Goal: Information Seeking & Learning: Learn about a topic

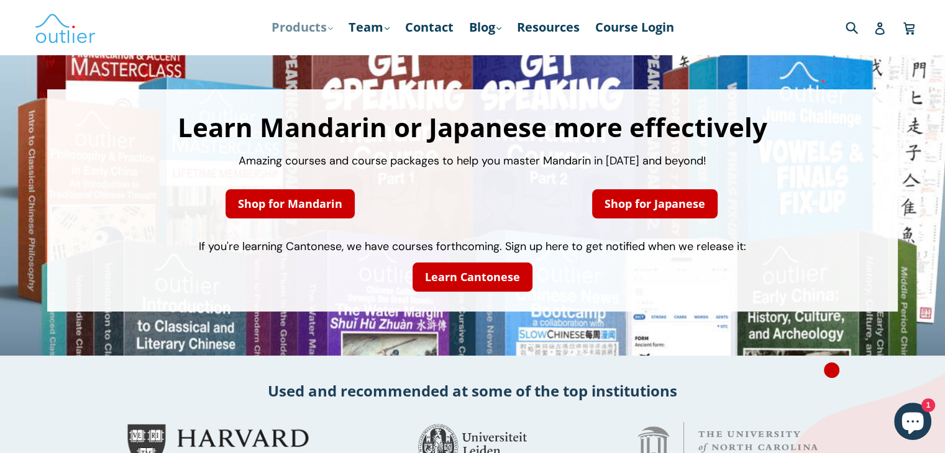
click at [296, 25] on link "Products .cls-1{fill:#231f20} expand" at bounding box center [302, 27] width 74 height 22
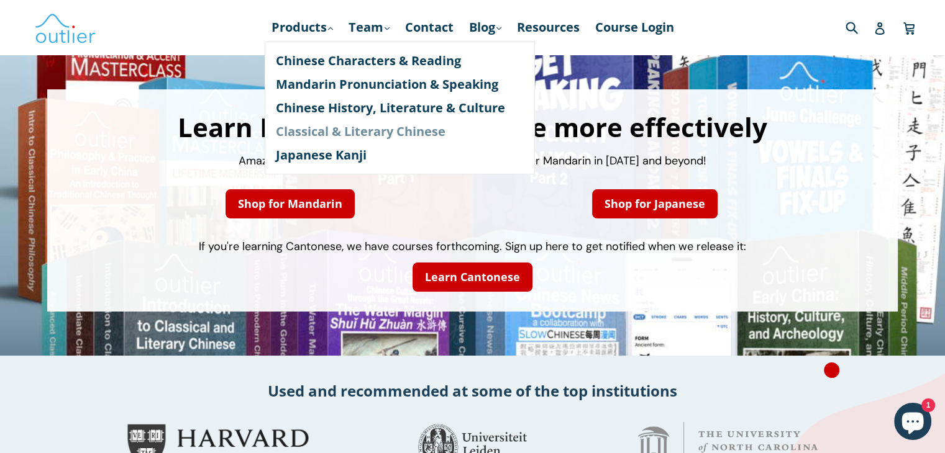
click at [309, 129] on link "Classical & Literary Chinese" at bounding box center [400, 132] width 248 height 24
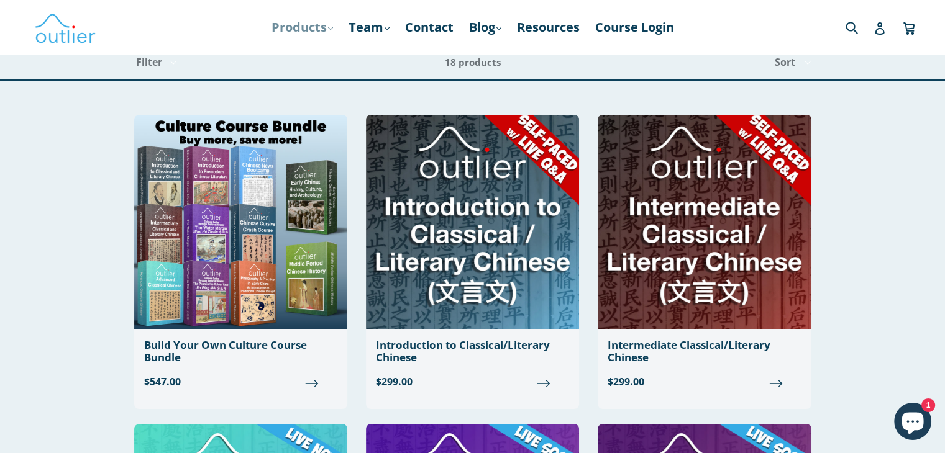
click at [307, 29] on link "Products .cls-1{fill:#231f20} expand" at bounding box center [302, 27] width 74 height 22
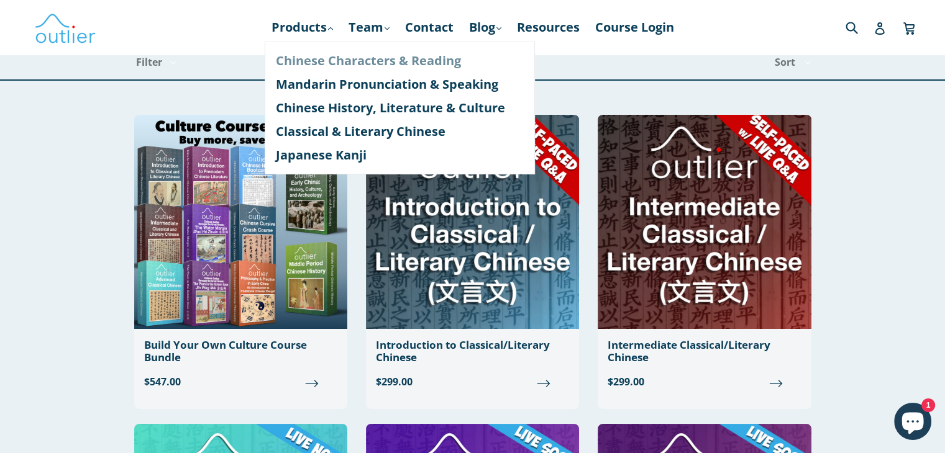
click at [307, 61] on link "Chinese Characters & Reading" at bounding box center [400, 61] width 248 height 24
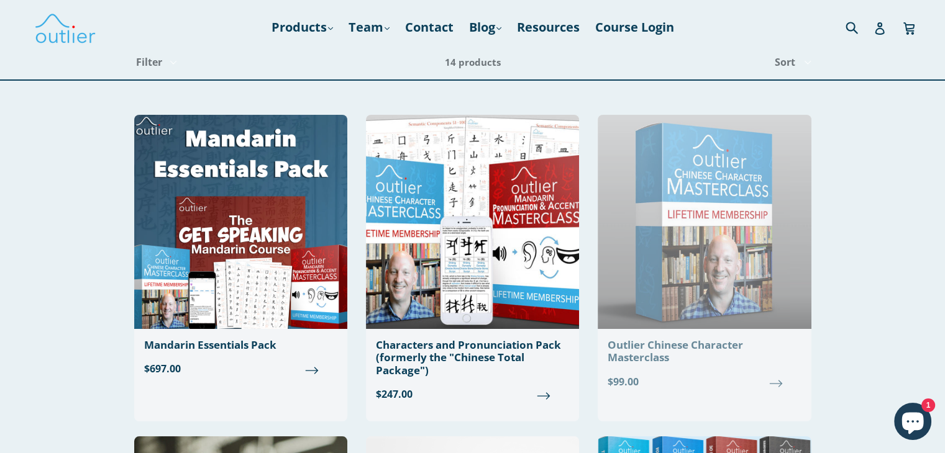
click at [656, 348] on div "Outlier Chinese Character Masterclass" at bounding box center [703, 351] width 193 height 25
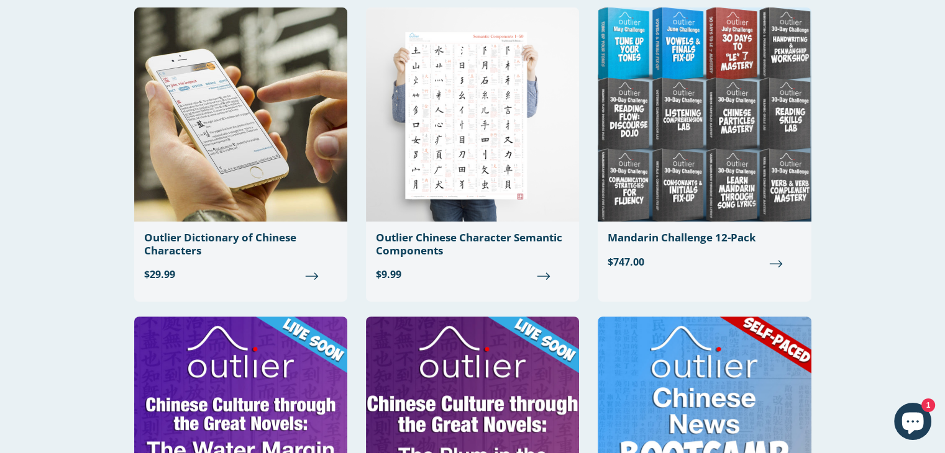
scroll to position [435, 0]
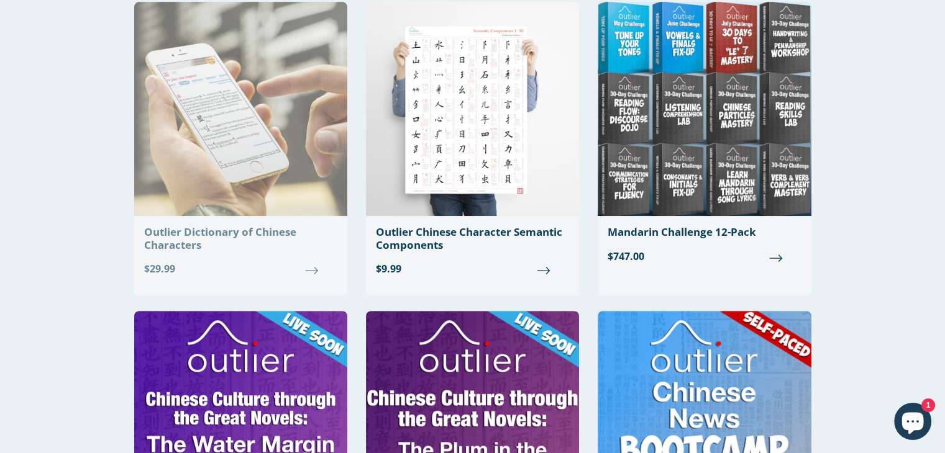
click at [193, 235] on div "Outlier Dictionary of Chinese Characters" at bounding box center [240, 238] width 193 height 25
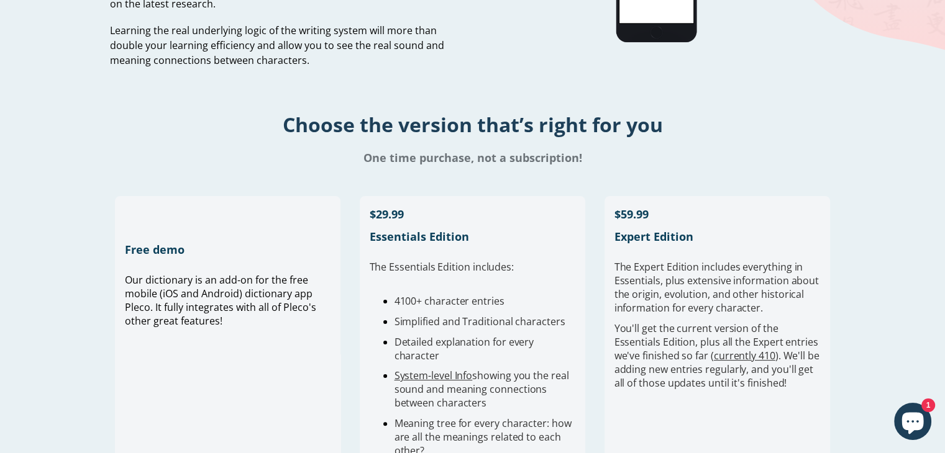
scroll to position [186, 0]
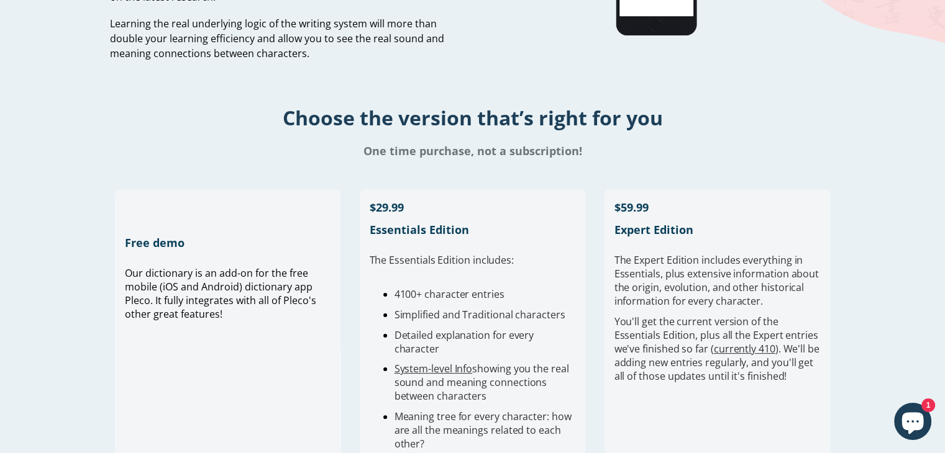
click at [45, 114] on h1 "Choose the version that’s right for you" at bounding box center [472, 117] width 945 height 27
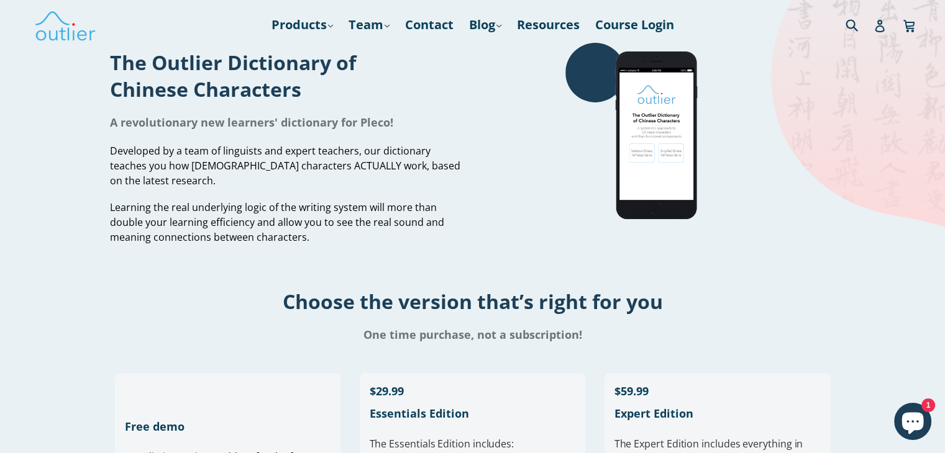
scroll to position [0, 0]
